Goal: Information Seeking & Learning: Learn about a topic

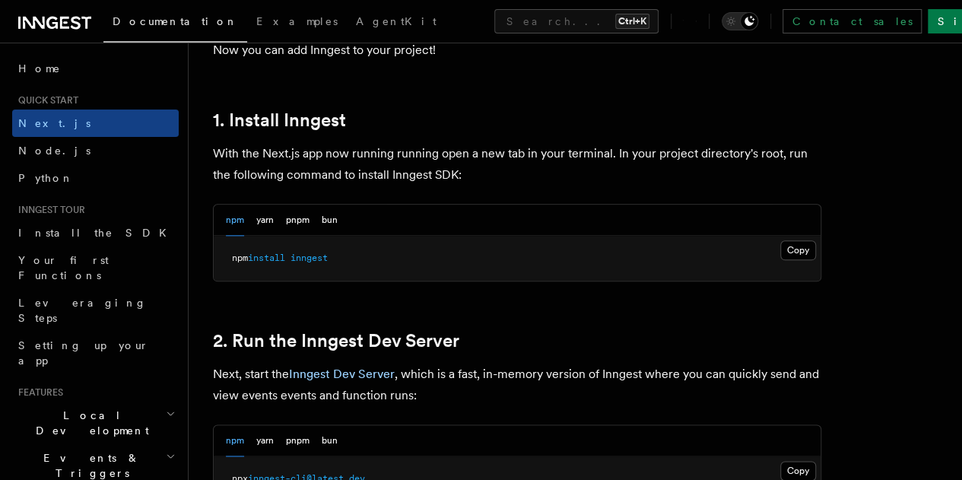
scroll to position [798, 0]
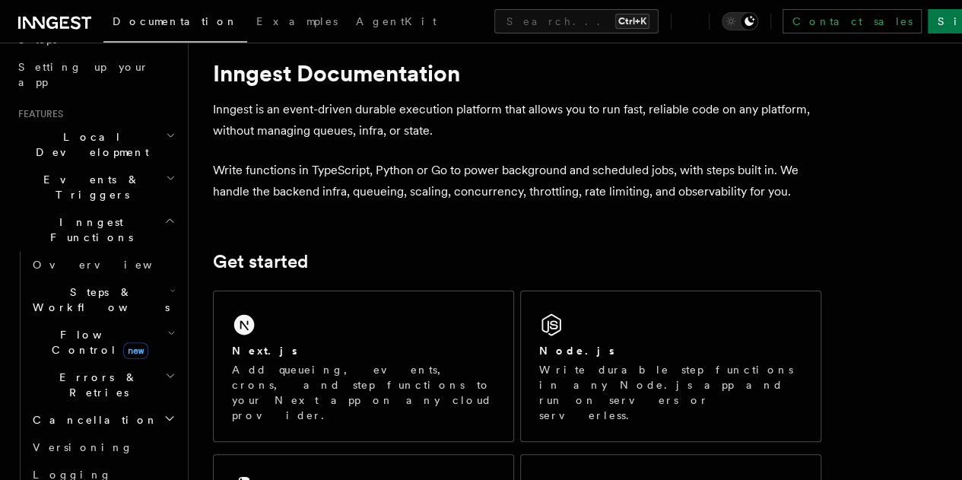
scroll to position [297, 0]
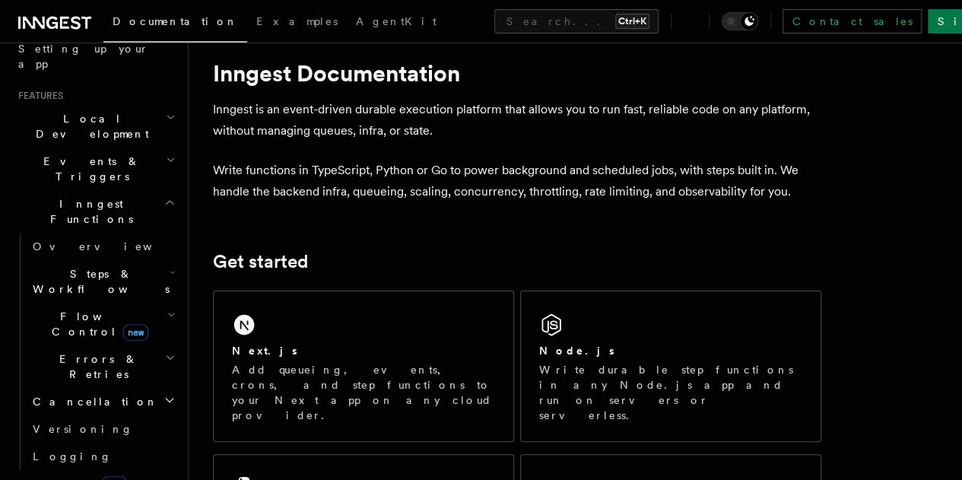
click at [170, 266] on icon "button" at bounding box center [173, 272] width 6 height 12
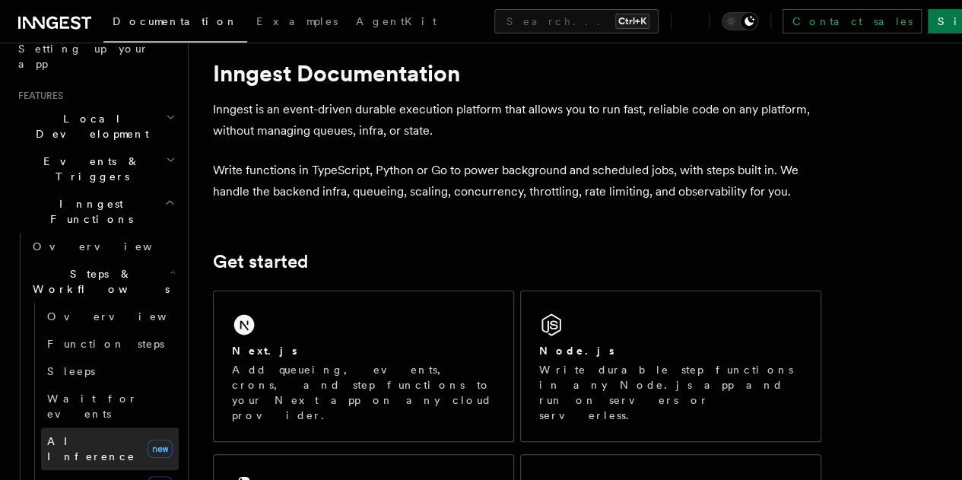
click at [84, 435] on span "AI Inference" at bounding box center [91, 448] width 88 height 27
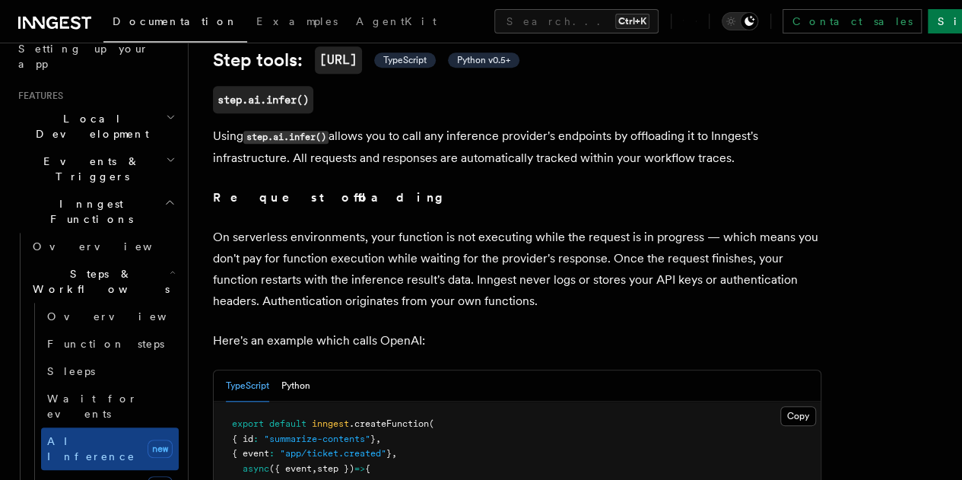
scroll to position [567, 0]
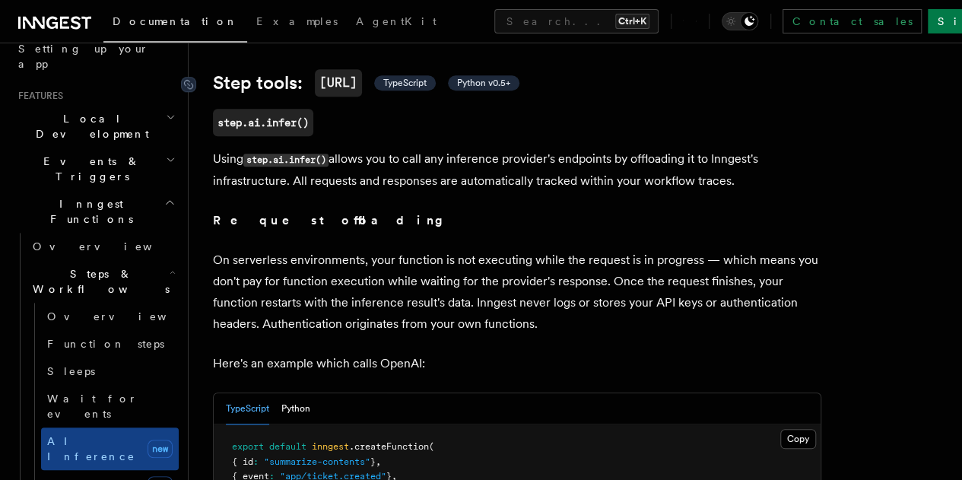
click at [421, 89] on span "TypeScript" at bounding box center [404, 83] width 43 height 12
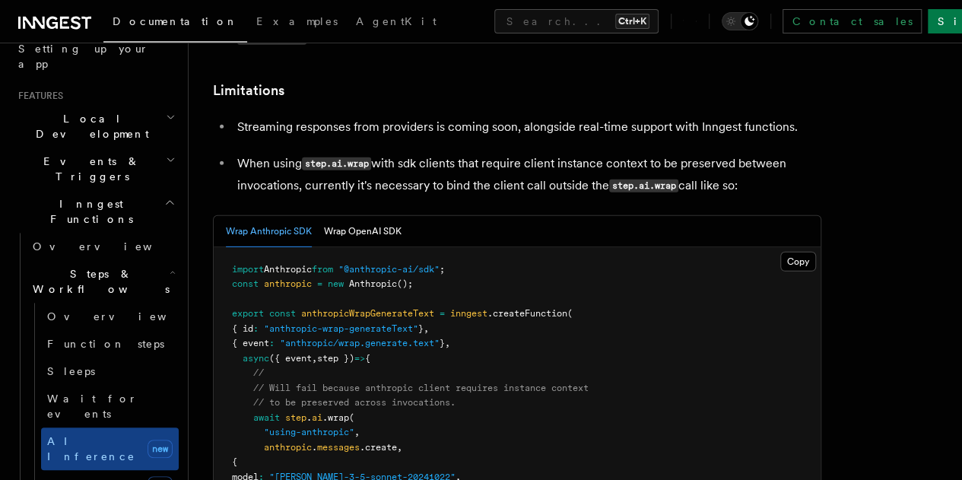
scroll to position [2251, 0]
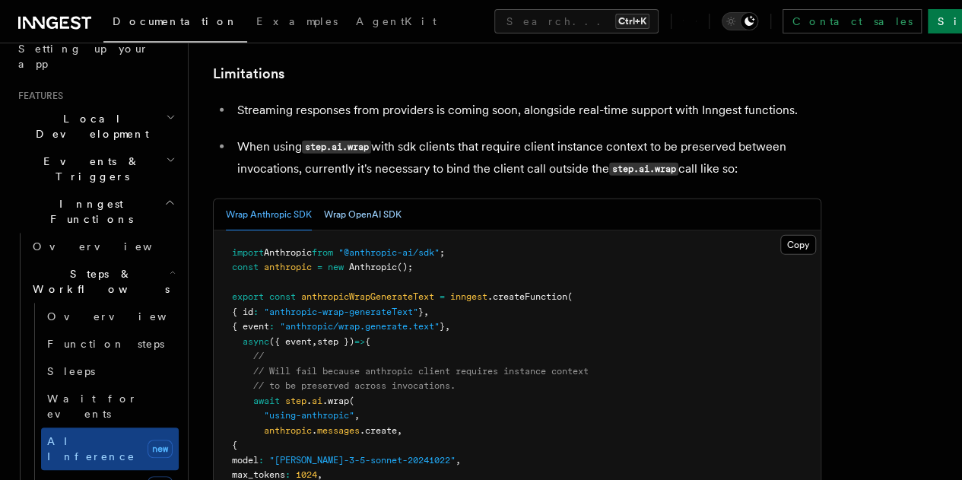
click at [362, 230] on button "Wrap OpenAI SDK" at bounding box center [363, 214] width 78 height 31
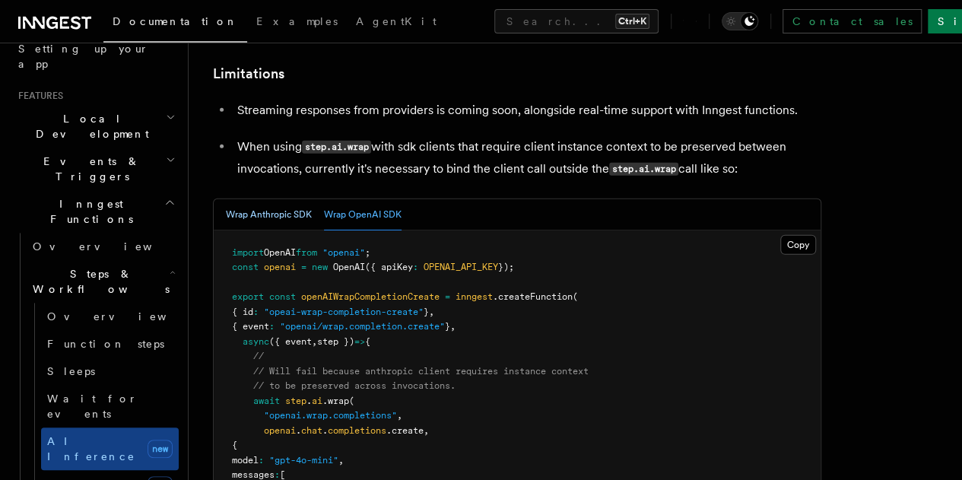
click at [279, 230] on button "Wrap Anthropic SDK" at bounding box center [269, 214] width 86 height 31
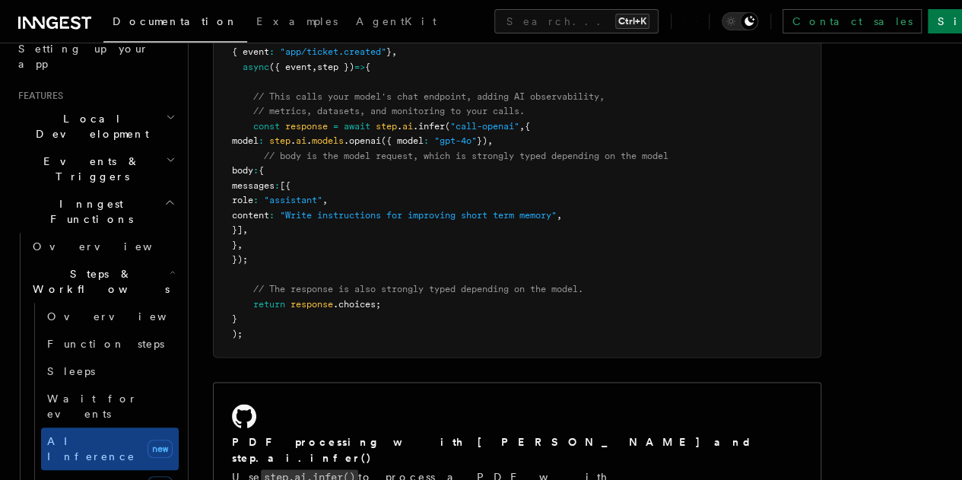
scroll to position [992, 0]
drag, startPoint x: 263, startPoint y: 275, endPoint x: 257, endPoint y: 186, distance: 88.4
click at [257, 186] on code "export default inngest .createFunction ( { id : "summarize-contents" } , { even…" at bounding box center [450, 177] width 436 height 322
click at [295, 319] on pre "export default inngest .createFunction ( { id : "summarize-contents" } , { even…" at bounding box center [517, 177] width 607 height 357
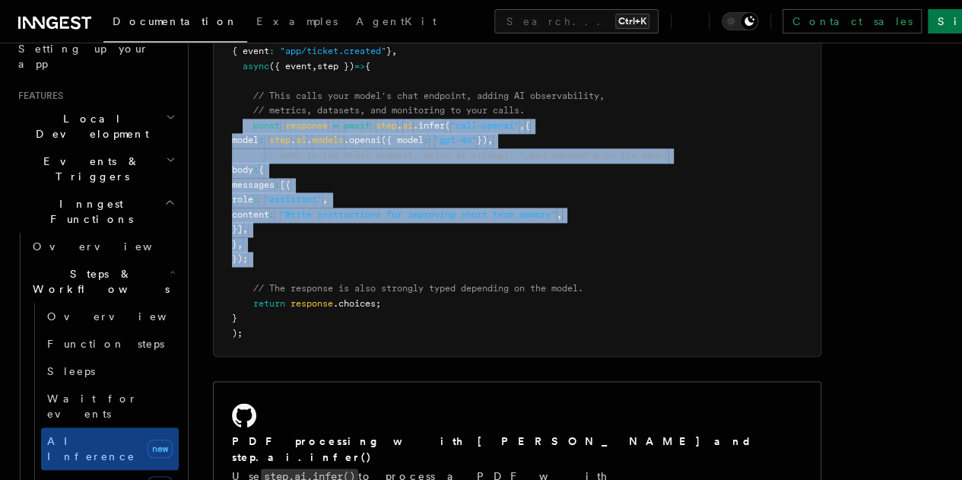
drag, startPoint x: 274, startPoint y: 319, endPoint x: 245, endPoint y: 176, distance: 145.9
click at [245, 176] on pre "export default inngest .createFunction ( { id : "summarize-contents" } , { even…" at bounding box center [517, 177] width 607 height 357
copy code "const response = await step . ai .infer ( "call-openai" , { model : step . ai .…"
click at [353, 322] on pre "export default inngest .createFunction ( { id : "summarize-contents" } , { even…" at bounding box center [517, 177] width 607 height 357
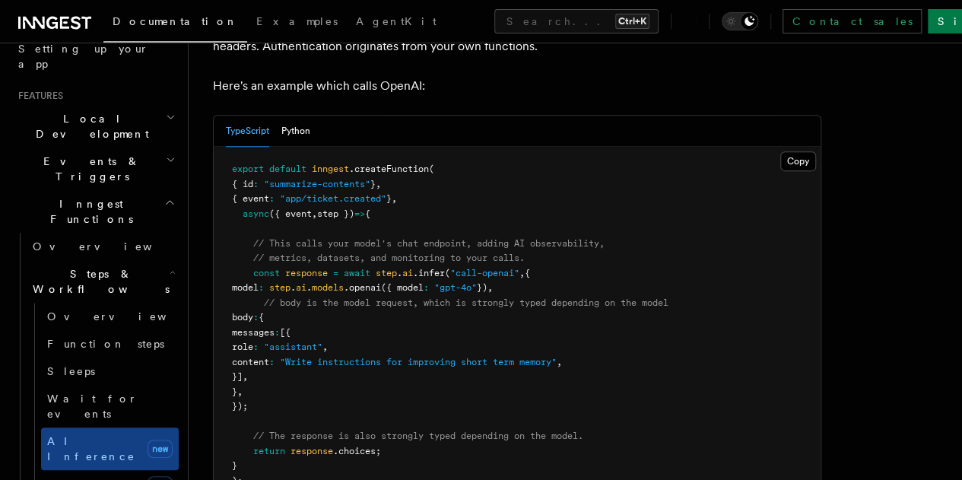
scroll to position [897, 0]
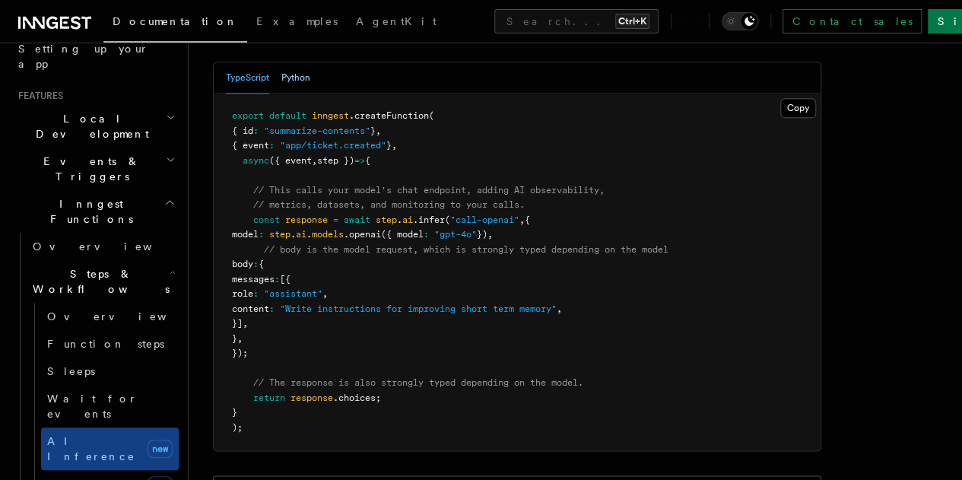
click at [287, 94] on button "Python" at bounding box center [295, 77] width 29 height 31
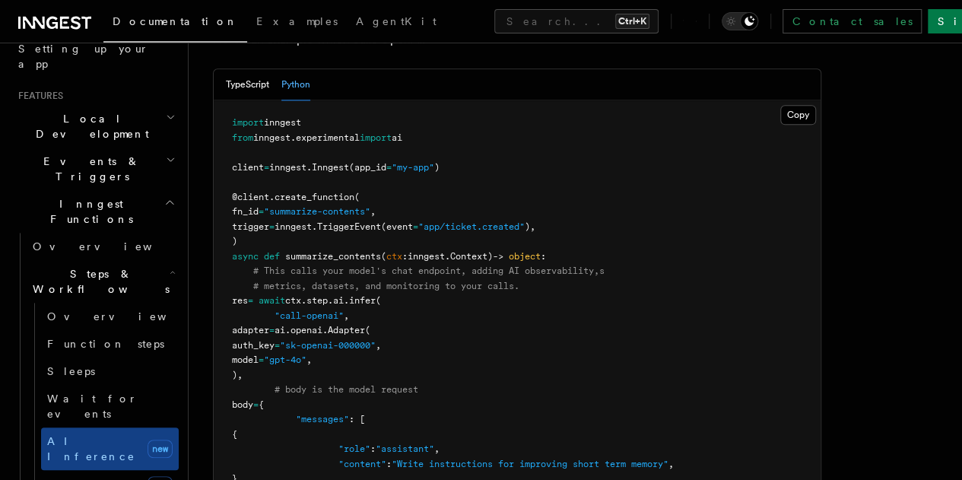
scroll to position [885, 0]
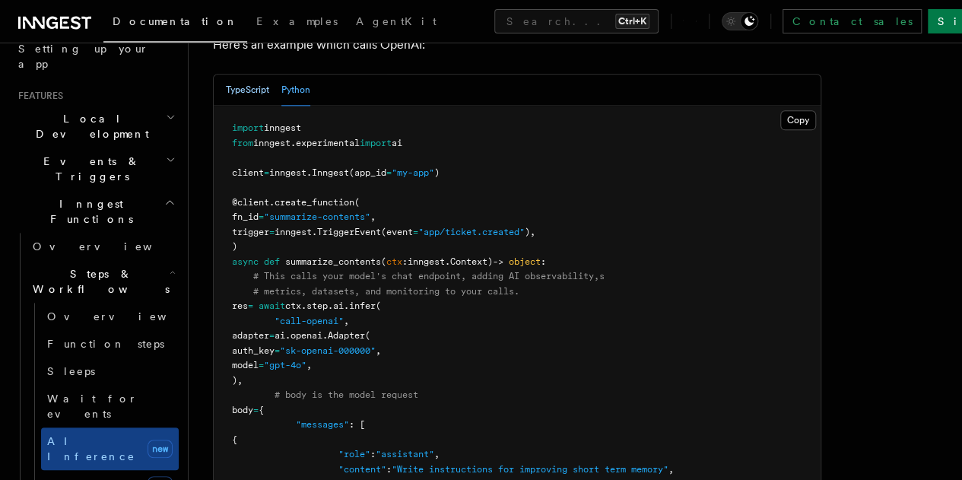
click at [243, 106] on button "TypeScript" at bounding box center [247, 90] width 43 height 31
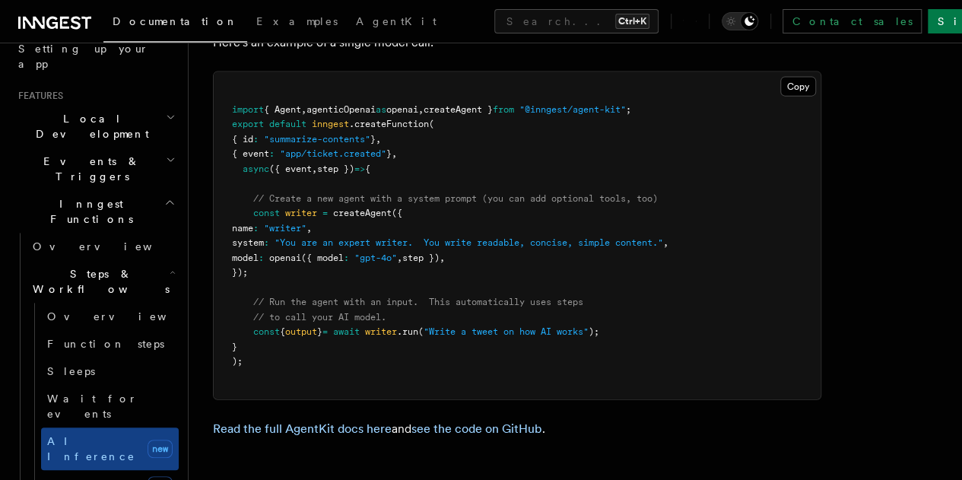
scroll to position [4617, 0]
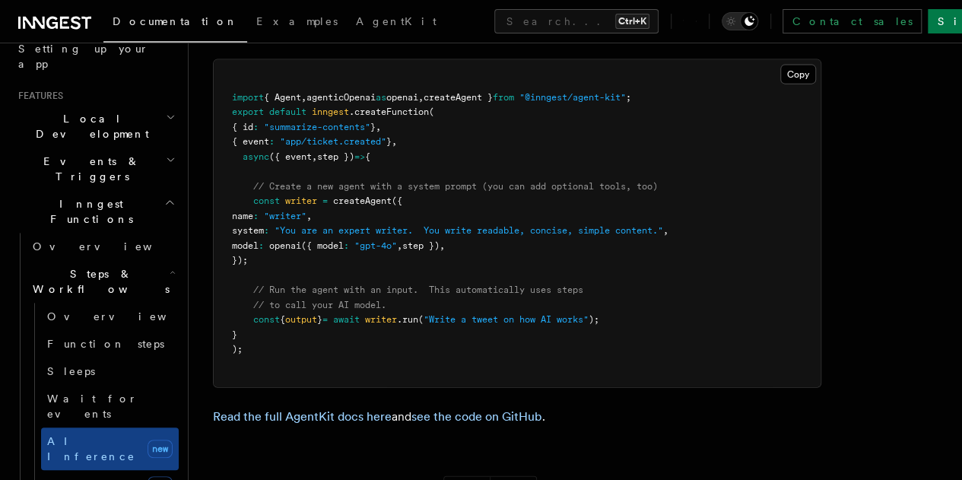
click at [468, 103] on span "createAgent }" at bounding box center [458, 97] width 69 height 11
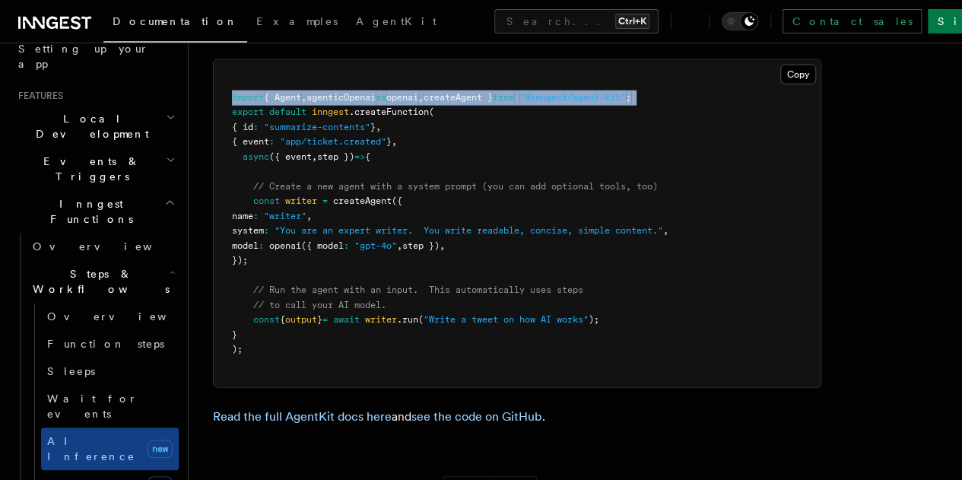
click at [468, 103] on span "createAgent }" at bounding box center [458, 97] width 69 height 11
copy code "import { Agent , agenticOpenai as openai , createAgent } from "@inngest/agent-k…"
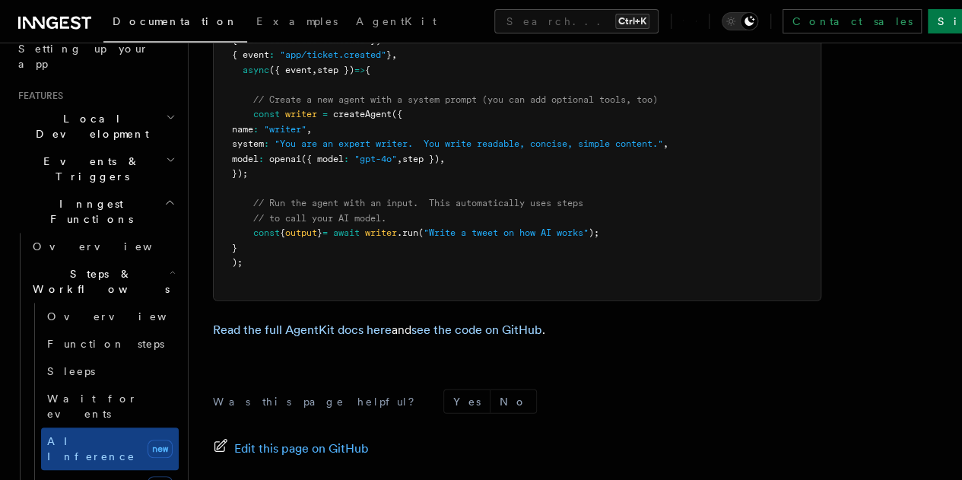
scroll to position [4730, 0]
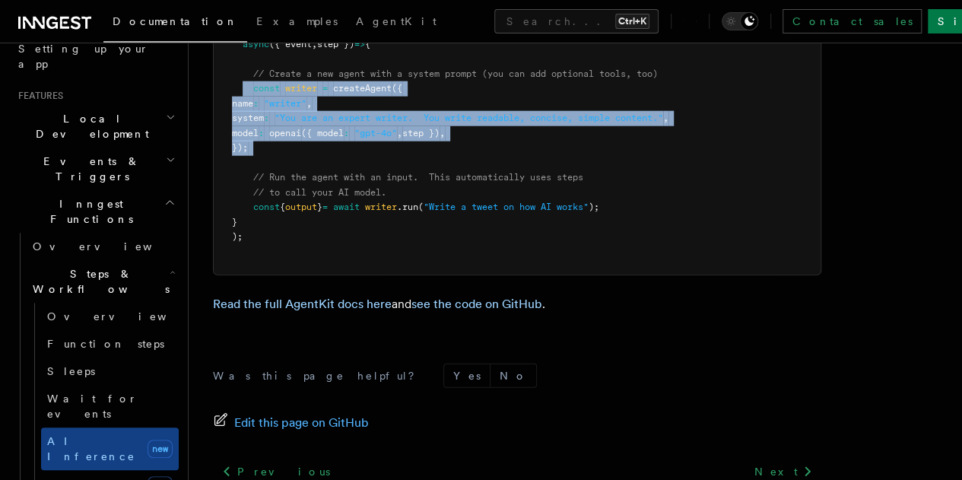
drag, startPoint x: 268, startPoint y: 227, endPoint x: 241, endPoint y: 157, distance: 74.9
click at [241, 157] on pre "import { Agent , agenticOpenai as openai , createAgent } from "@inngest/agent-k…" at bounding box center [517, 111] width 607 height 327
copy code "const writer = createAgent ({ name : "writer" , system : "You are an expert wri…"
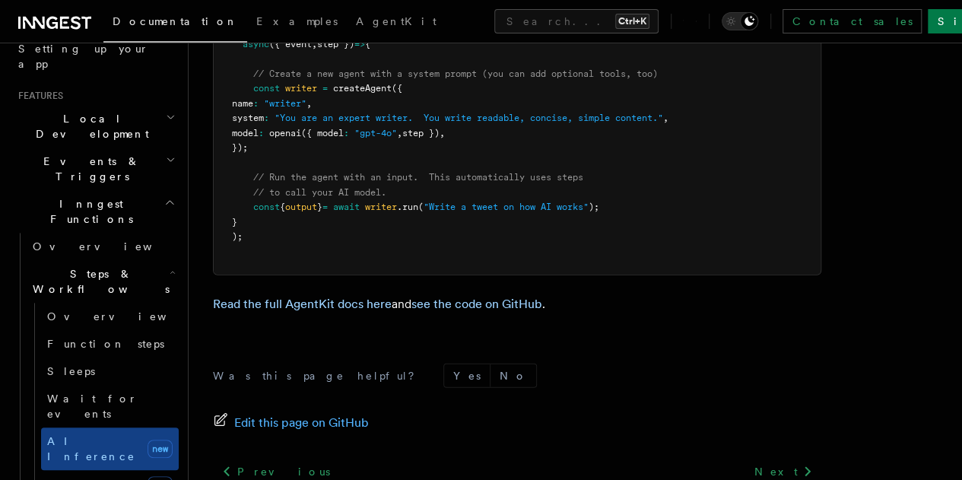
click at [500, 275] on pre "import { Agent , agenticOpenai as openai , createAgent } from "@inngest/agent-k…" at bounding box center [517, 111] width 607 height 327
click at [464, 212] on span ""Write a tweet on how AI works"" at bounding box center [506, 207] width 165 height 11
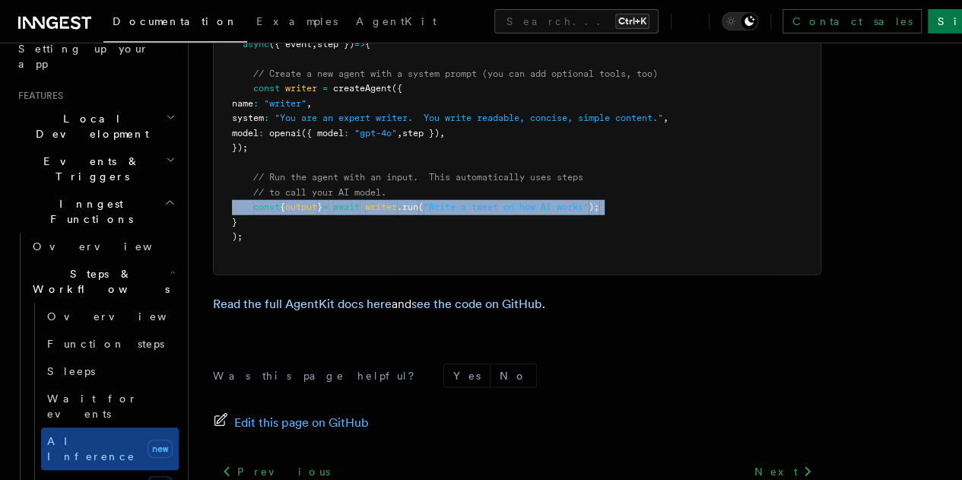
click at [464, 212] on span ""Write a tweet on how AI works"" at bounding box center [506, 207] width 165 height 11
copy code "const { output } = await writer .run ( "Write a tweet on how AI works" );"
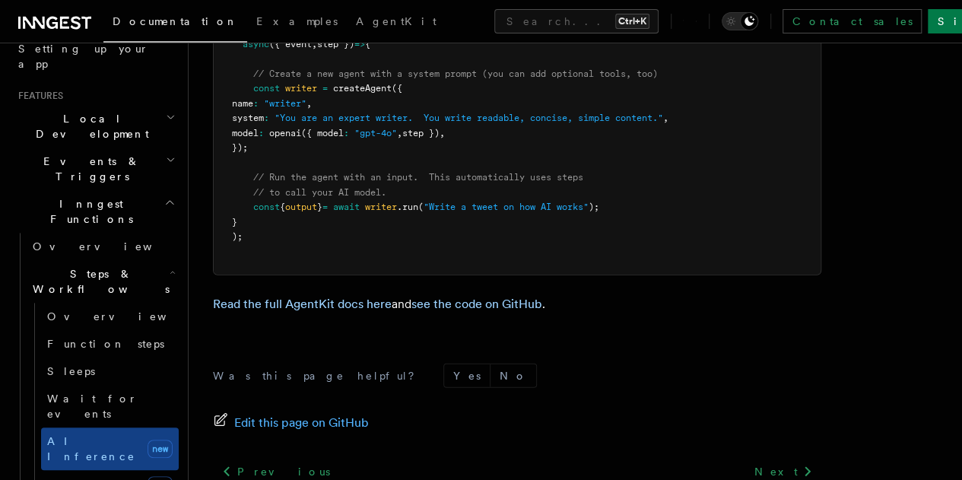
click at [538, 230] on pre "import { Agent , agenticOpenai as openai , createAgent } from "@inngest/agent-k…" at bounding box center [517, 111] width 607 height 327
